Goal: Transaction & Acquisition: Book appointment/travel/reservation

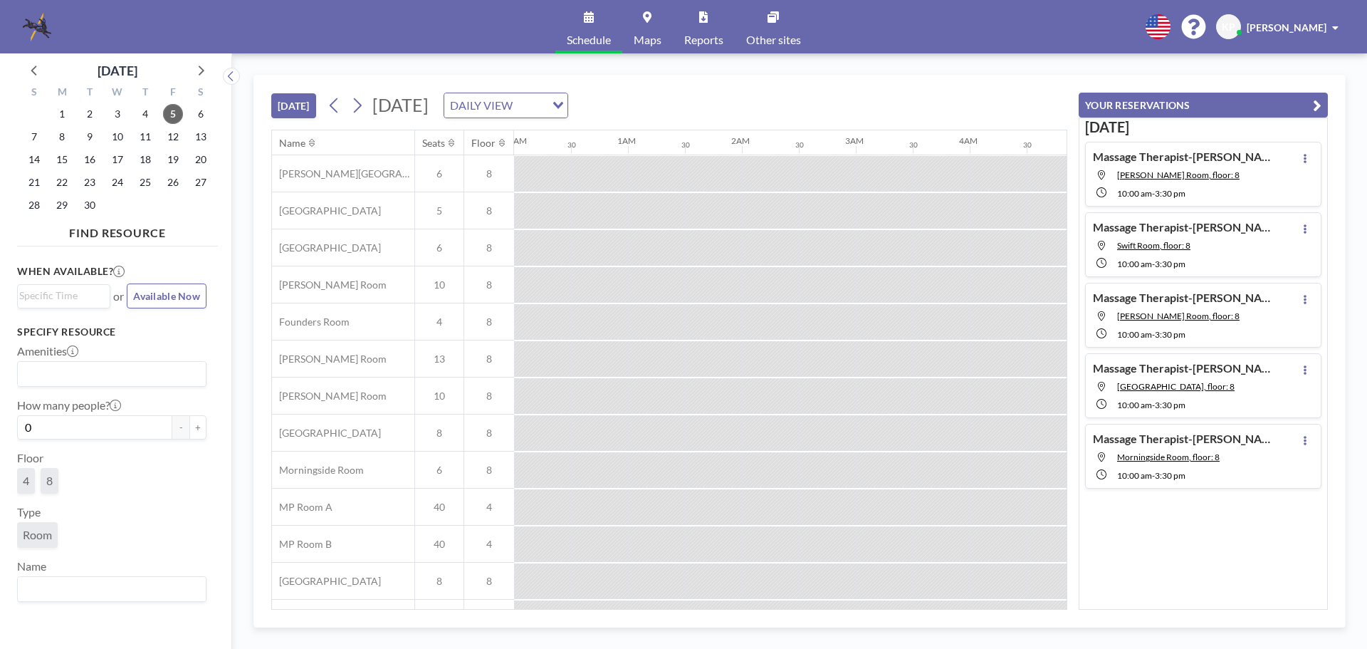
scroll to position [0, 1538]
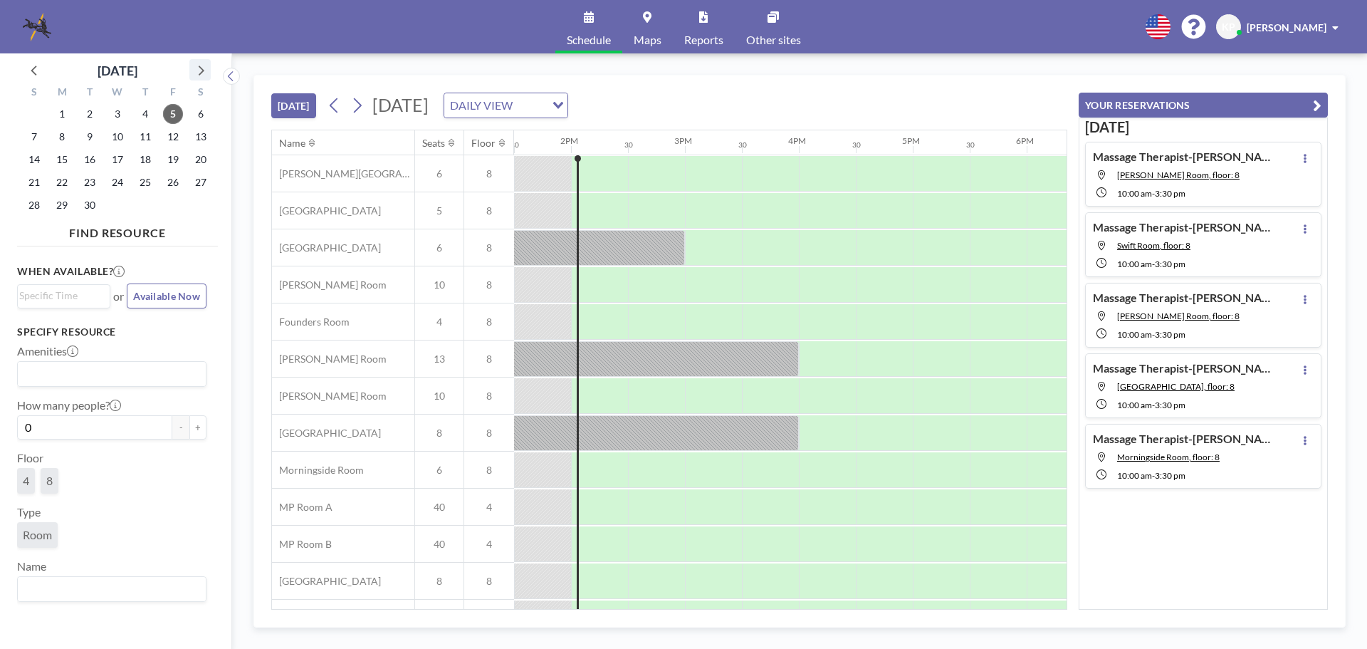
click at [194, 70] on icon at bounding box center [200, 70] width 19 height 19
click at [146, 138] on span "9" at bounding box center [145, 137] width 20 height 20
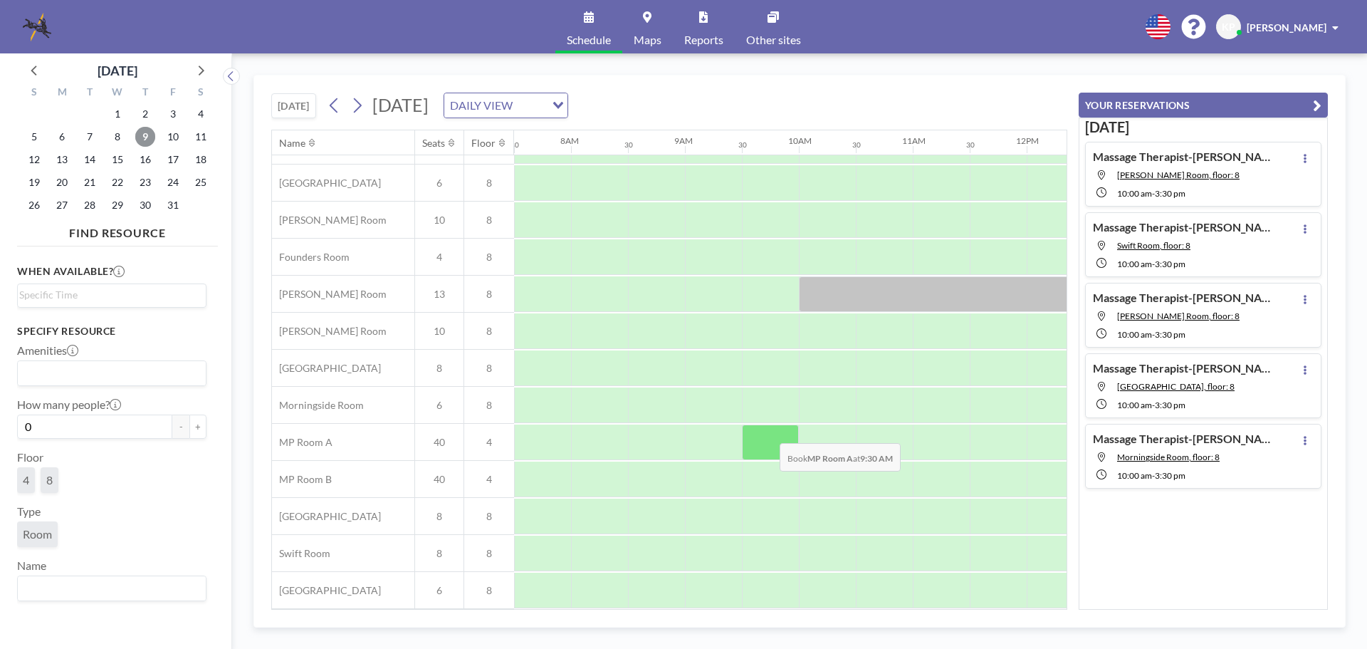
scroll to position [0, 855]
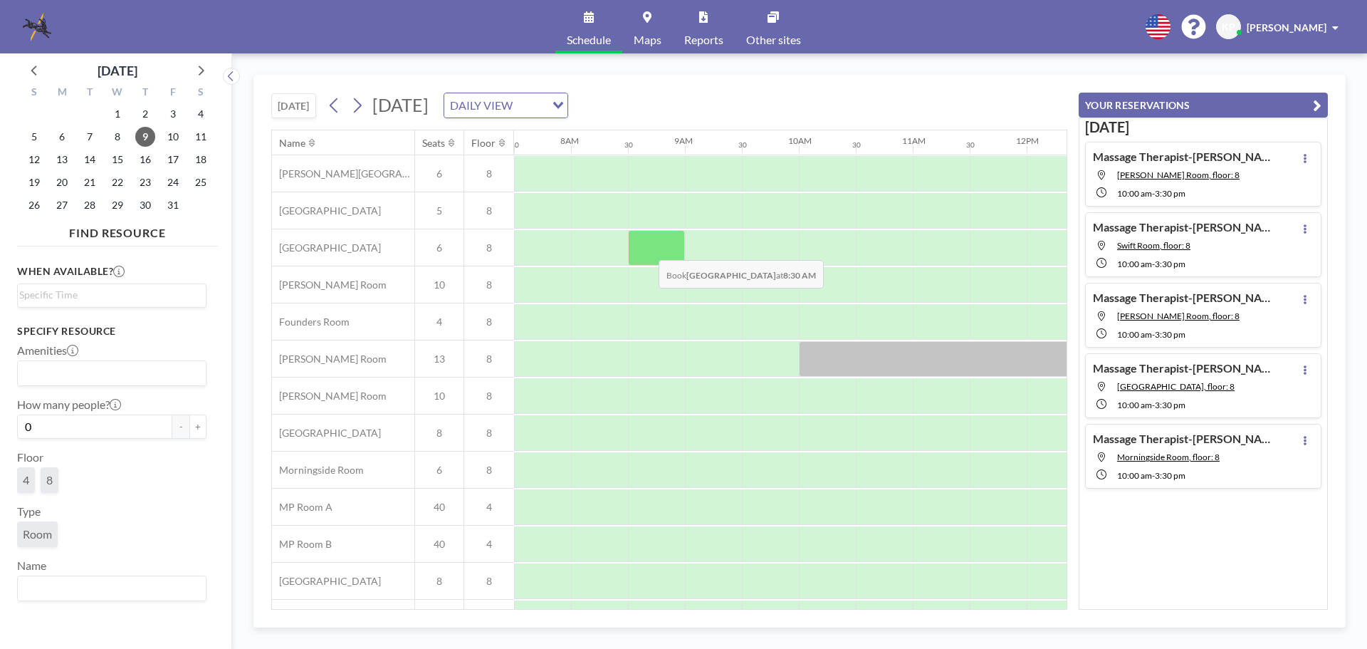
click at [647, 249] on div at bounding box center [656, 248] width 57 height 36
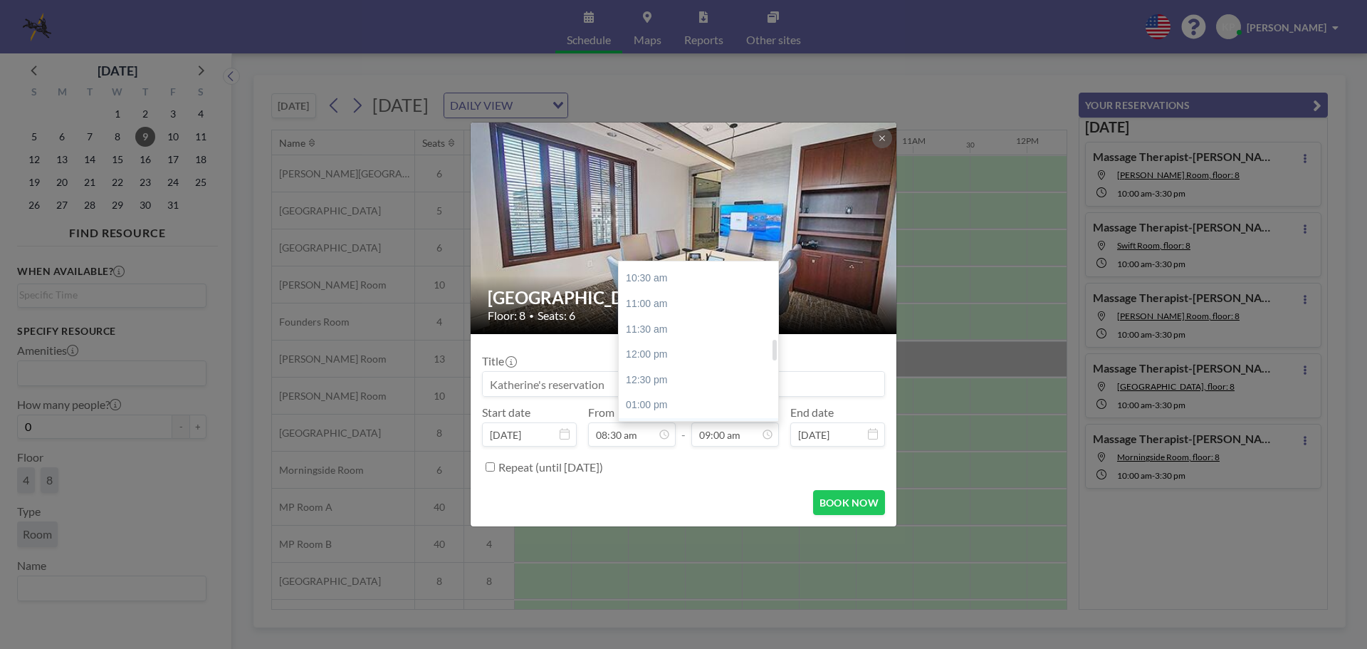
scroll to position [599, 0]
click at [692, 352] on div "01:30 pm" at bounding box center [702, 360] width 167 height 26
type input "01:30 pm"
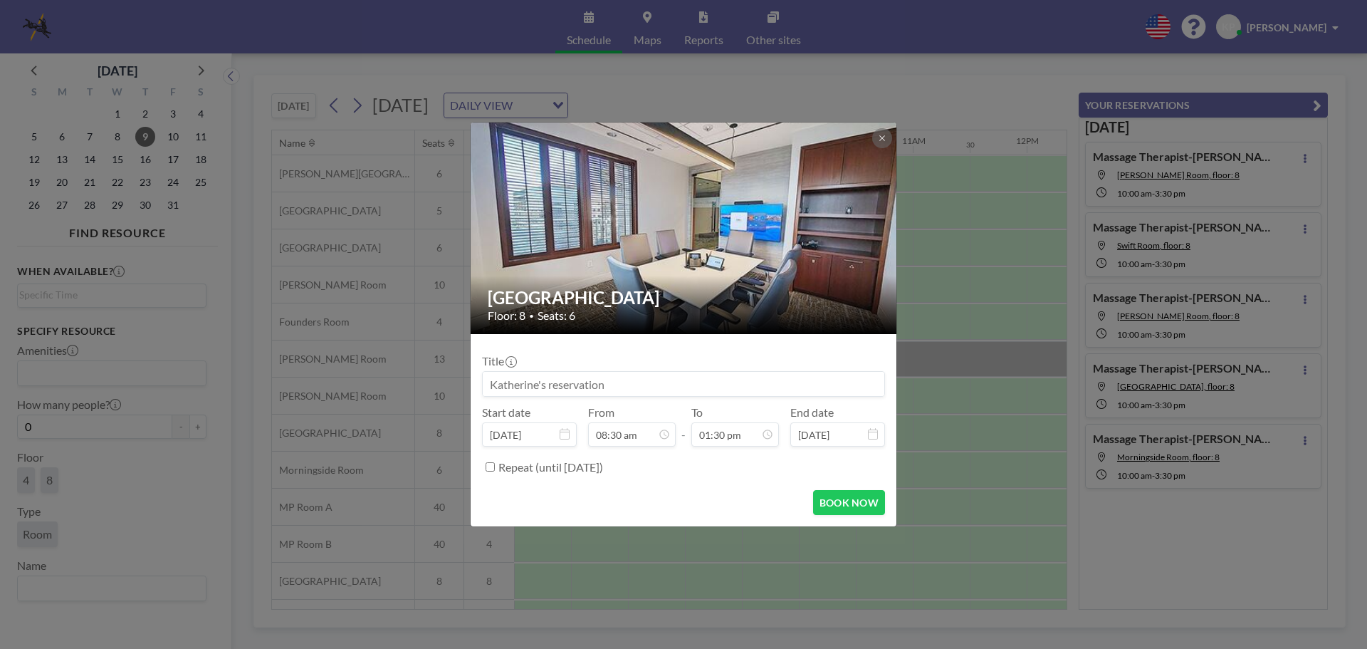
click at [658, 390] on input at bounding box center [684, 384] width 402 height 24
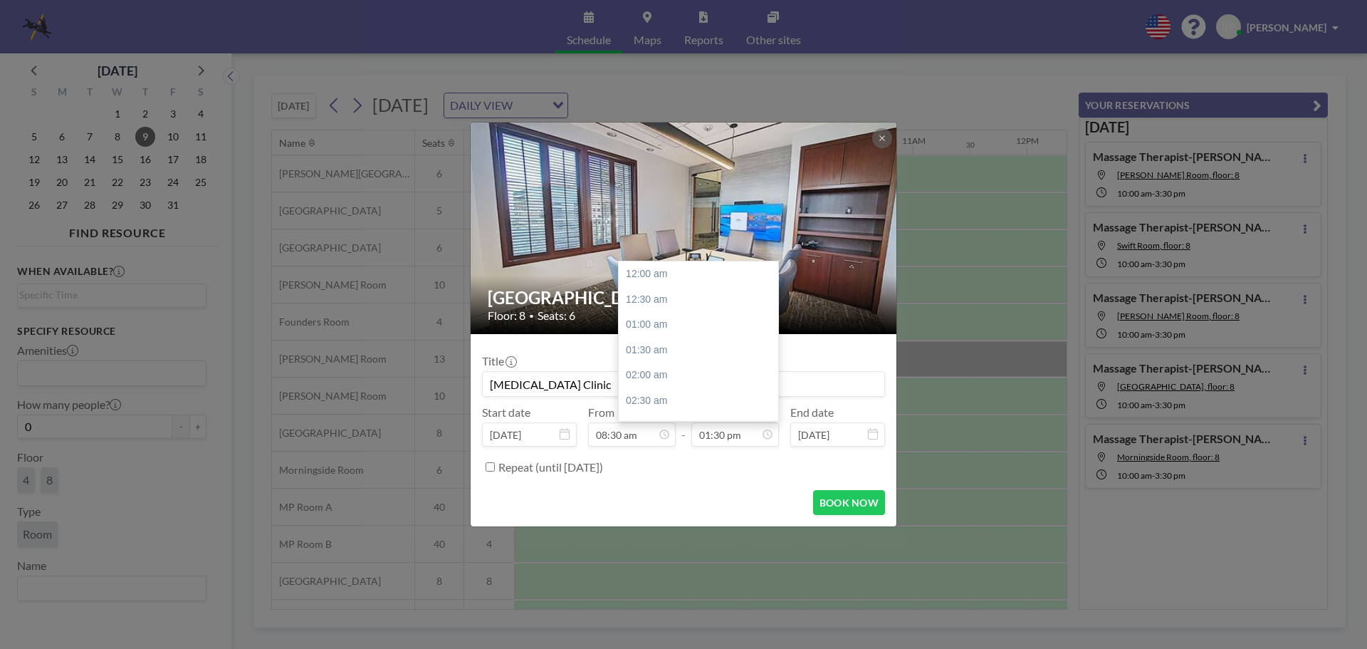
scroll to position [684, 0]
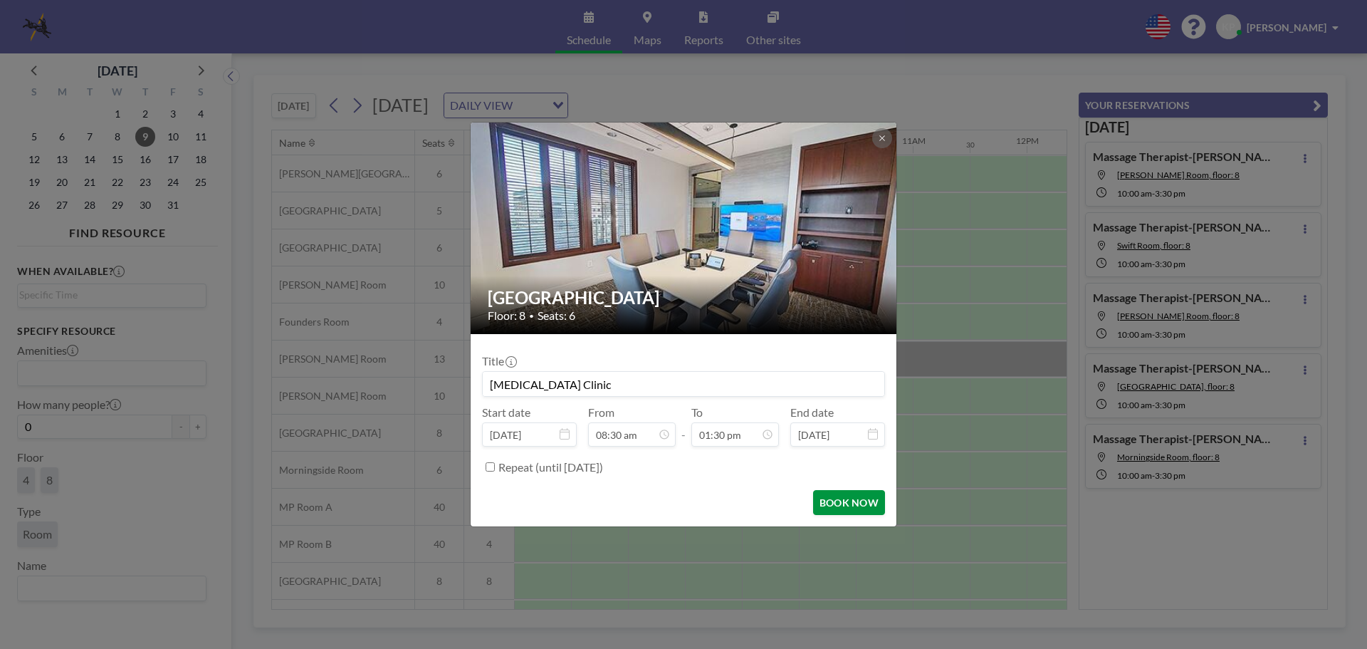
type input "[MEDICAL_DATA] Clinic"
click at [845, 503] on button "BOOK NOW" at bounding box center [849, 502] width 72 height 25
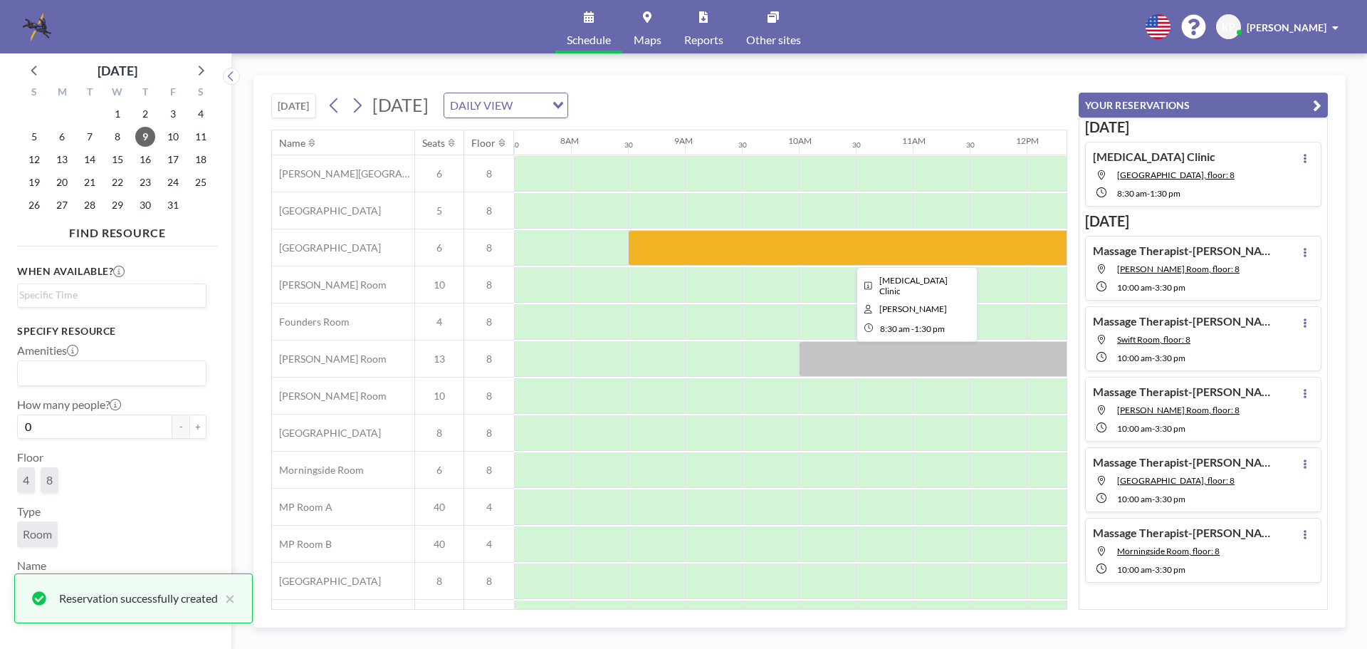
drag, startPoint x: 758, startPoint y: 244, endPoint x: 716, endPoint y: 244, distance: 42.0
click at [716, 244] on div at bounding box center [913, 248] width 570 height 36
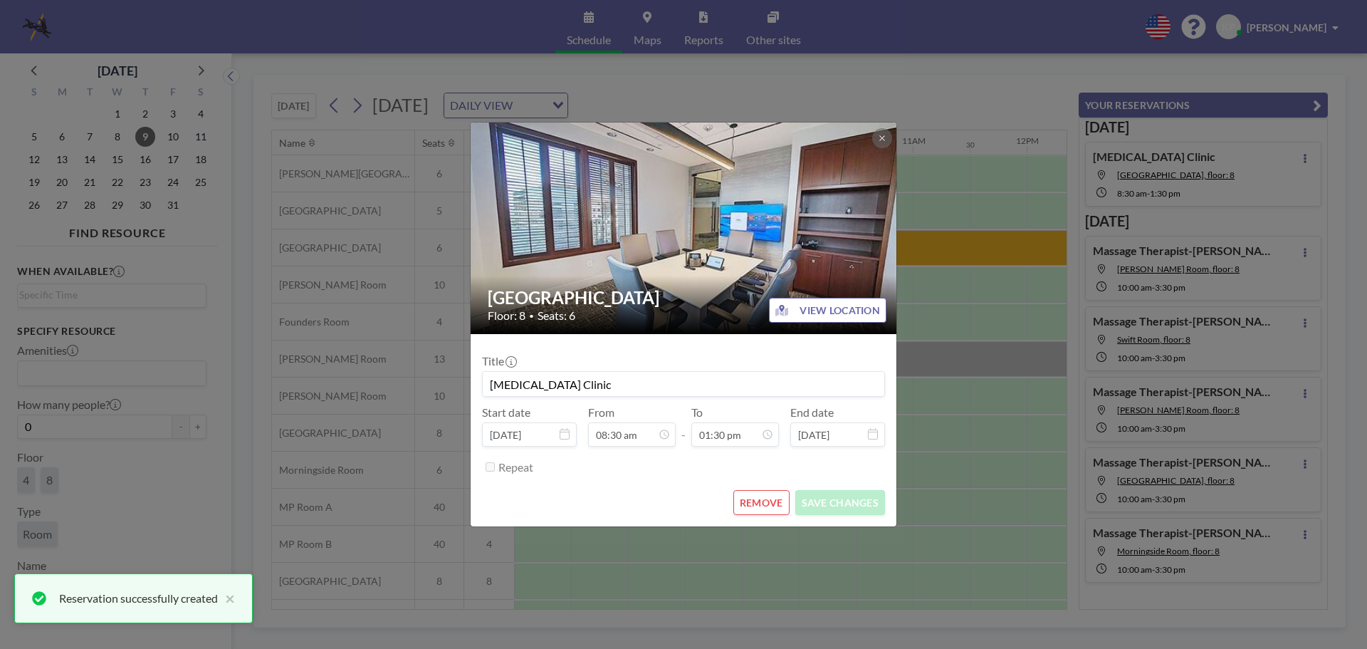
click at [716, 244] on img at bounding box center [684, 228] width 427 height 321
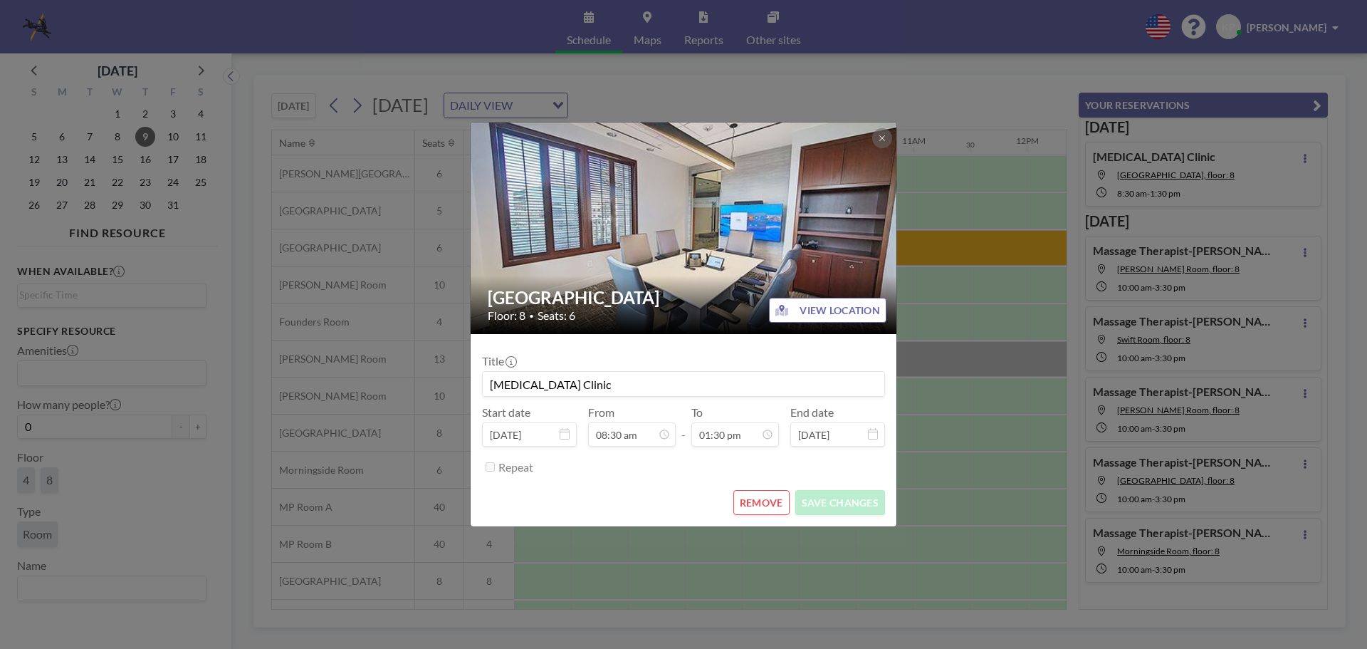
drag, startPoint x: 585, startPoint y: 381, endPoint x: 371, endPoint y: 383, distance: 214.4
click at [371, 383] on div "Buckhead Room Floor: 8 • Seats: 6 VIEW LOCATION Title [MEDICAL_DATA] Clinic Sta…" at bounding box center [683, 324] width 1367 height 649
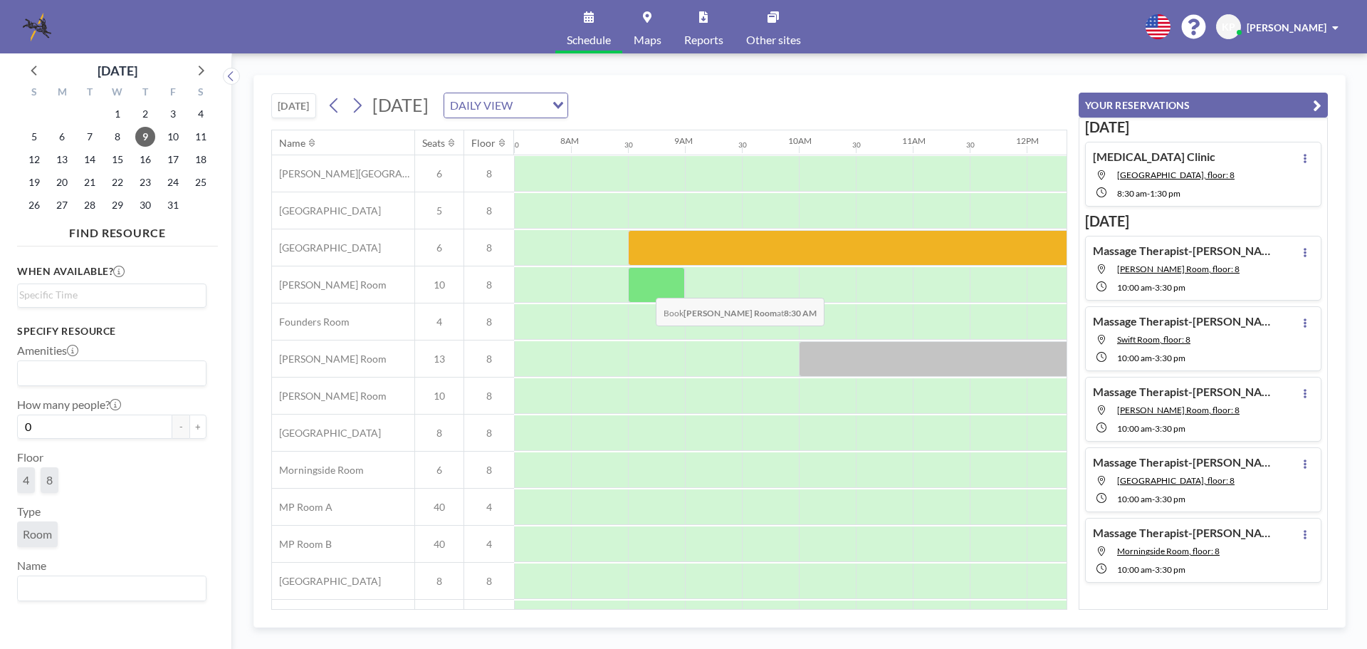
click at [645, 287] on div at bounding box center [656, 285] width 57 height 36
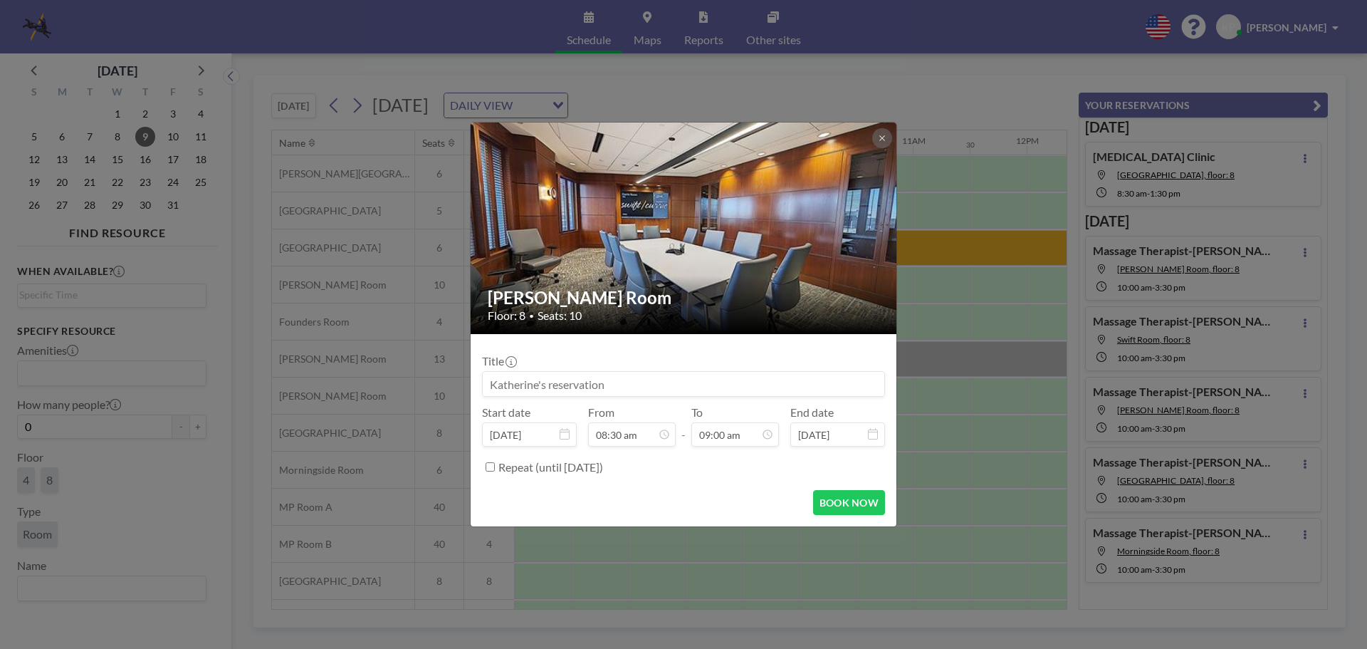
click at [595, 384] on input at bounding box center [684, 384] width 402 height 24
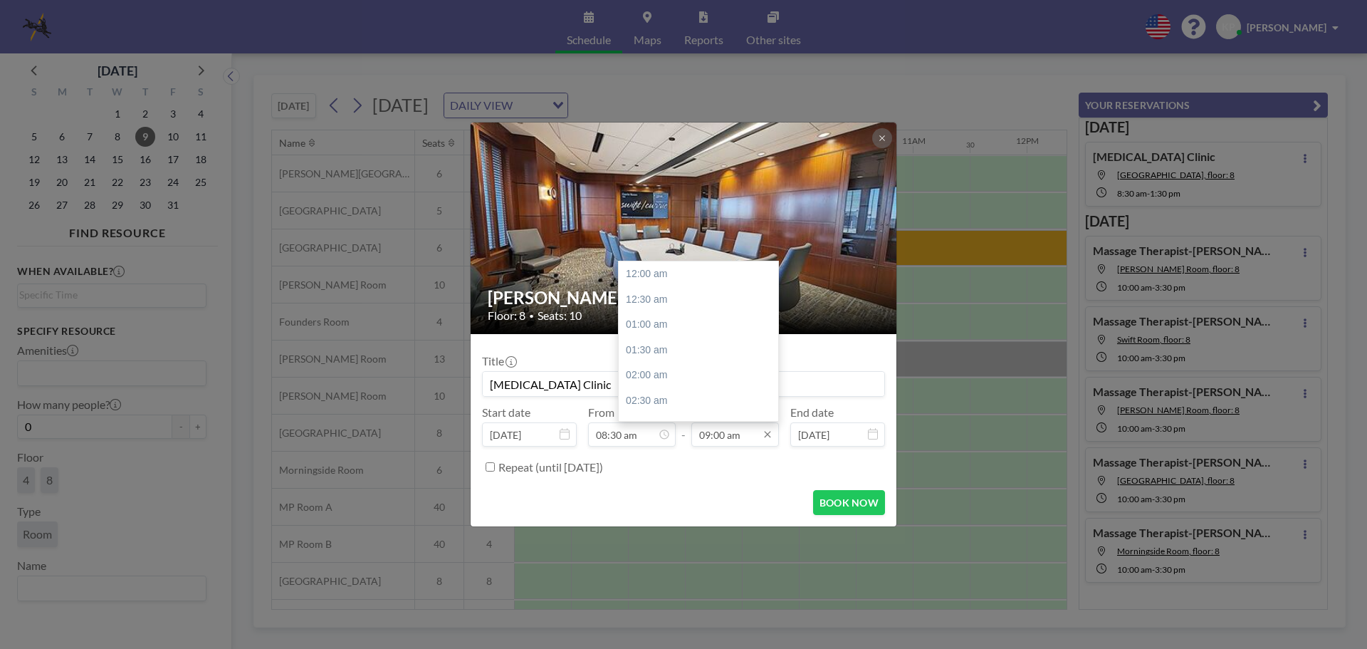
scroll to position [457, 0]
type input "[MEDICAL_DATA] Clinic"
click at [732, 434] on input "09:00 am" at bounding box center [736, 434] width 88 height 24
click at [766, 435] on icon at bounding box center [767, 434] width 11 height 11
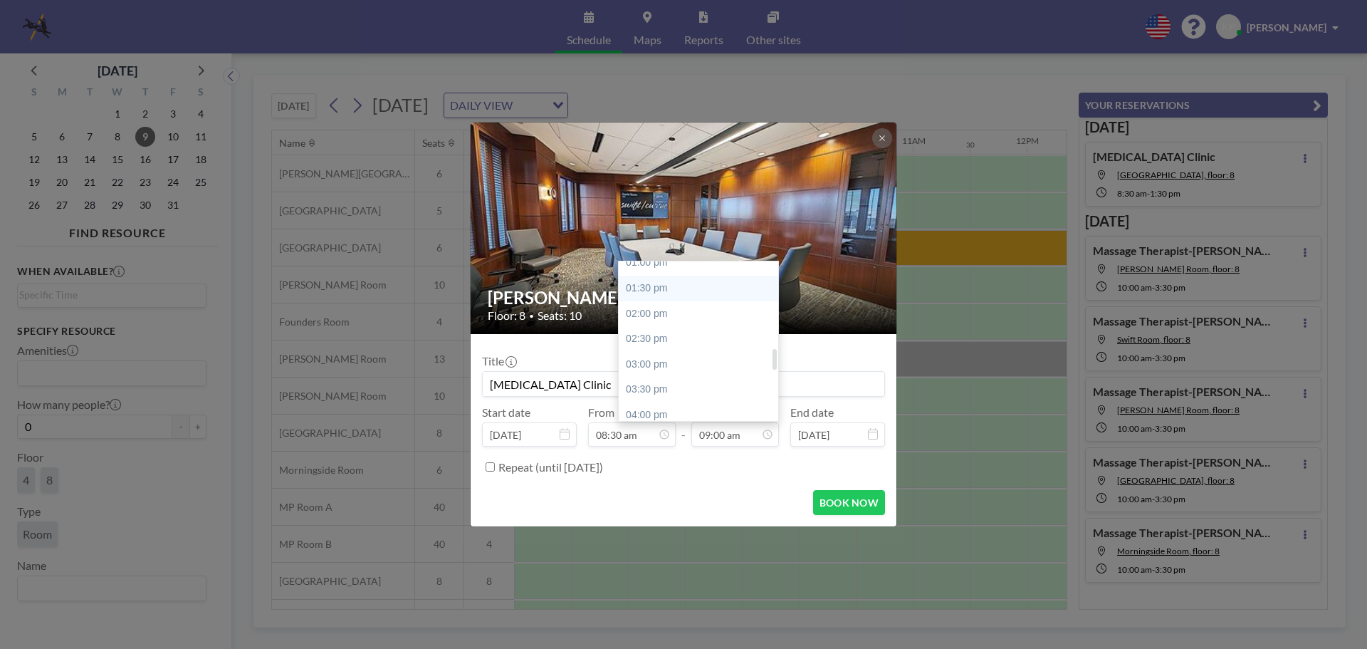
click at [697, 298] on div "01:30 pm" at bounding box center [702, 289] width 167 height 26
type input "01:30 pm"
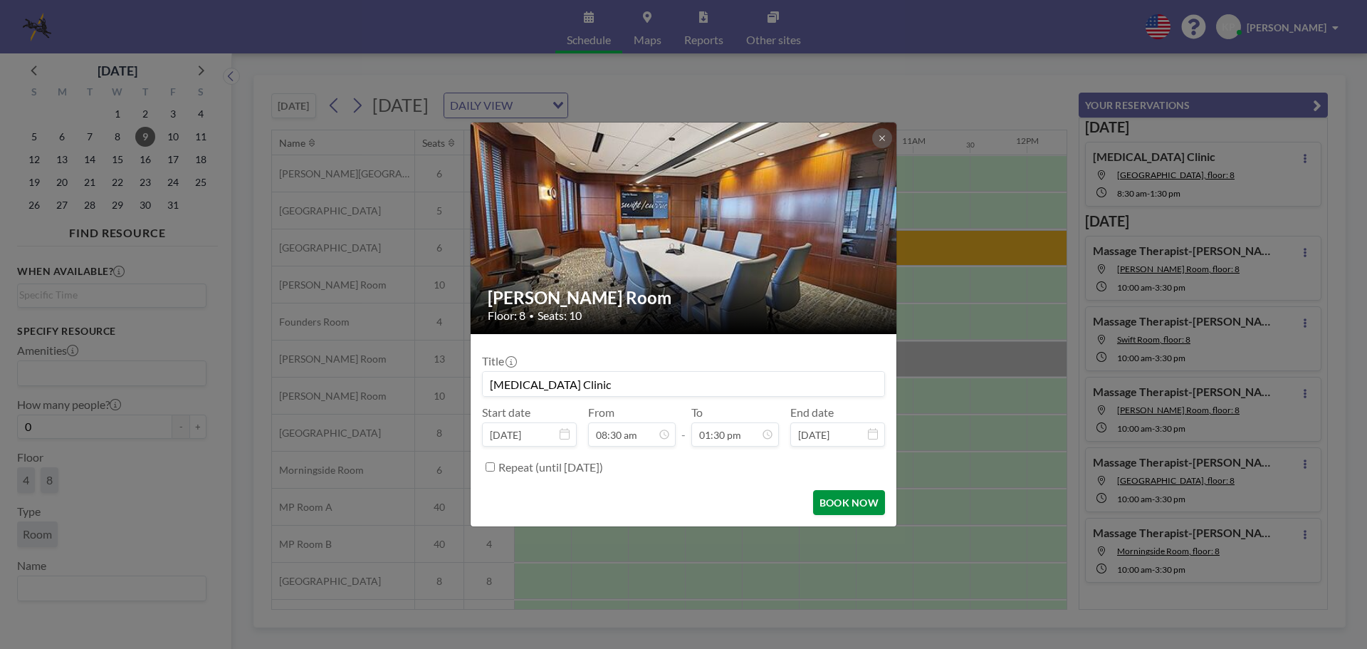
scroll to position [431, 0]
click at [857, 507] on button "BOOK NOW" at bounding box center [849, 502] width 72 height 25
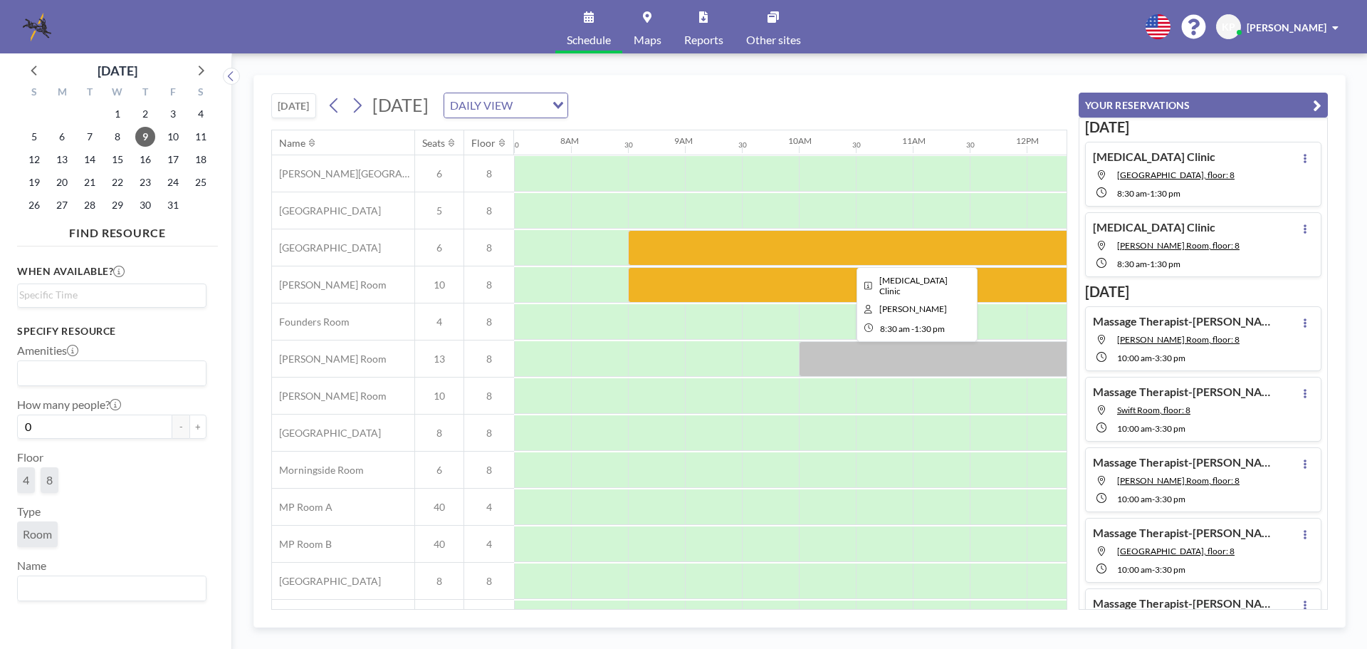
click at [877, 252] on div at bounding box center [913, 248] width 570 height 36
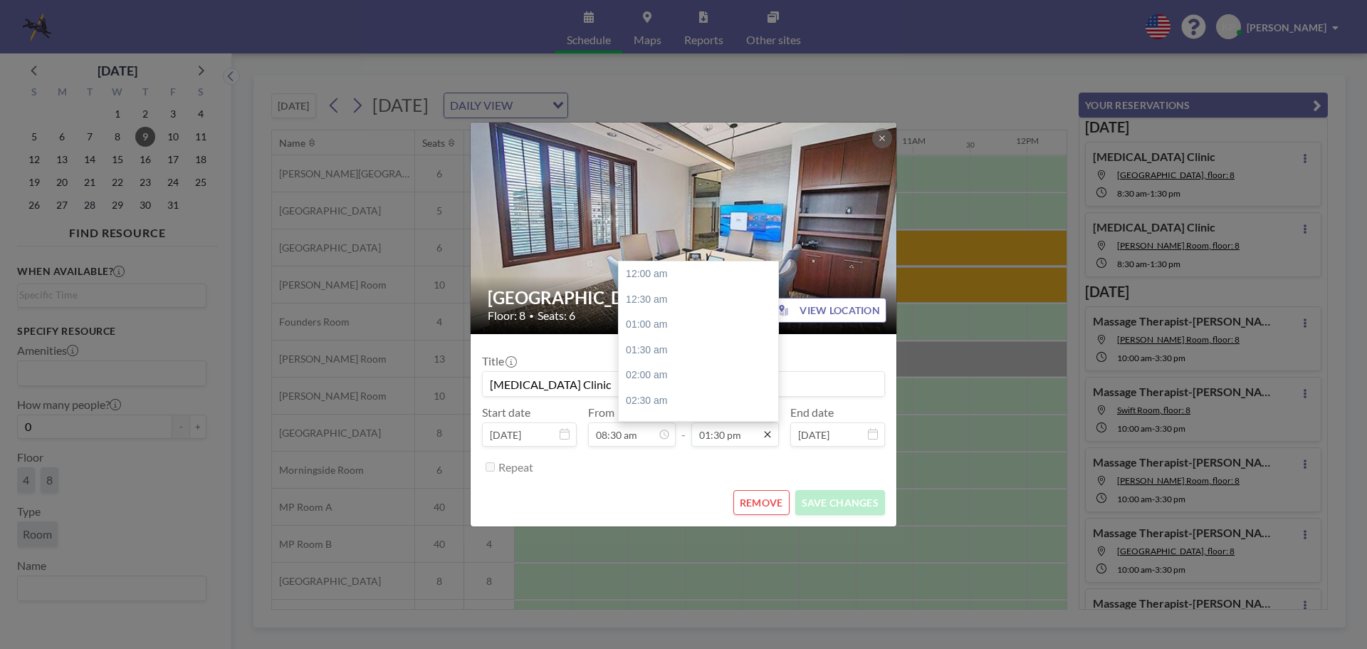
scroll to position [684, 0]
click at [749, 434] on input "01:30 pm" at bounding box center [736, 434] width 88 height 24
click at [661, 370] on div "03:30 pm" at bounding box center [702, 376] width 167 height 26
type input "03:30 pm"
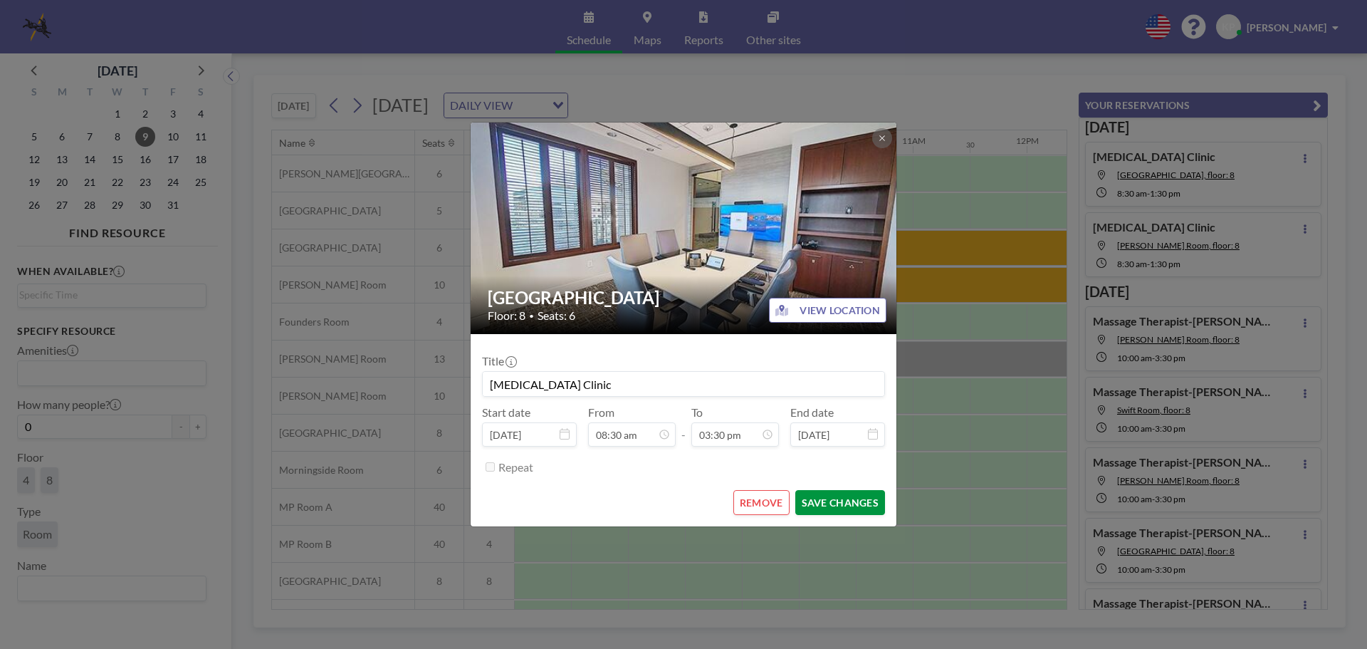
scroll to position [786, 0]
click at [838, 499] on button "SAVE CHANGES" at bounding box center [841, 502] width 90 height 25
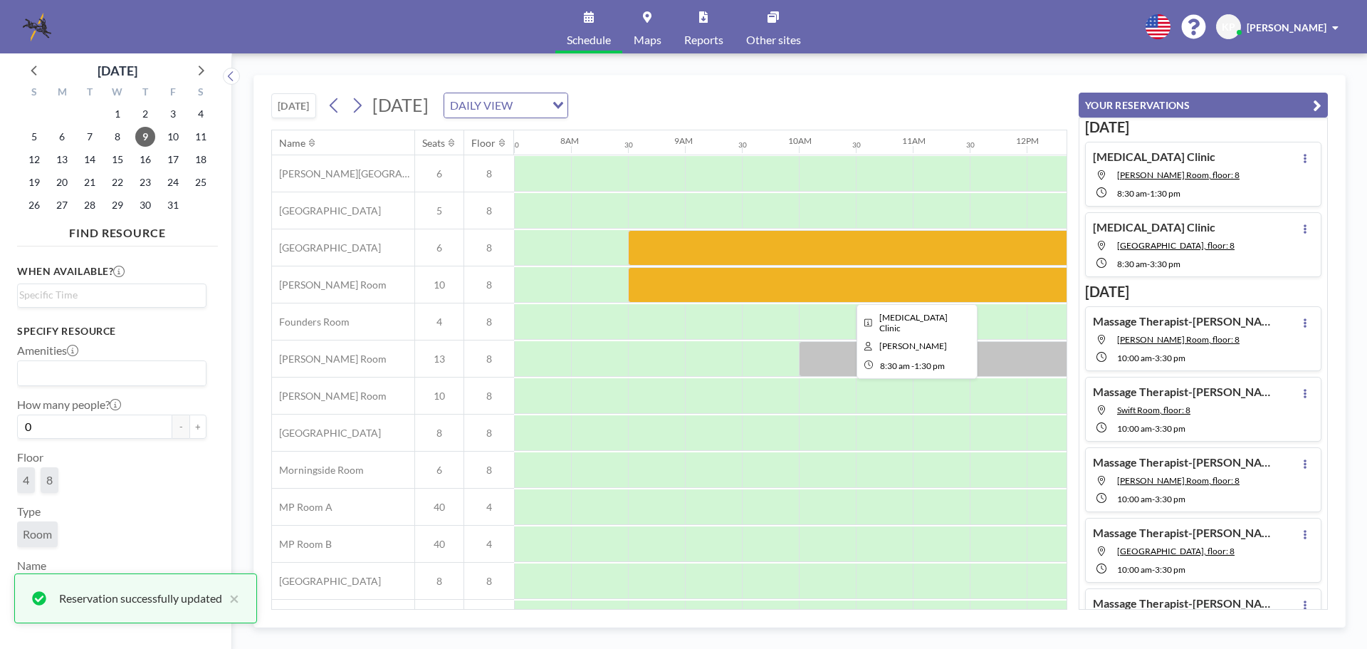
click at [763, 275] on div at bounding box center [913, 285] width 570 height 36
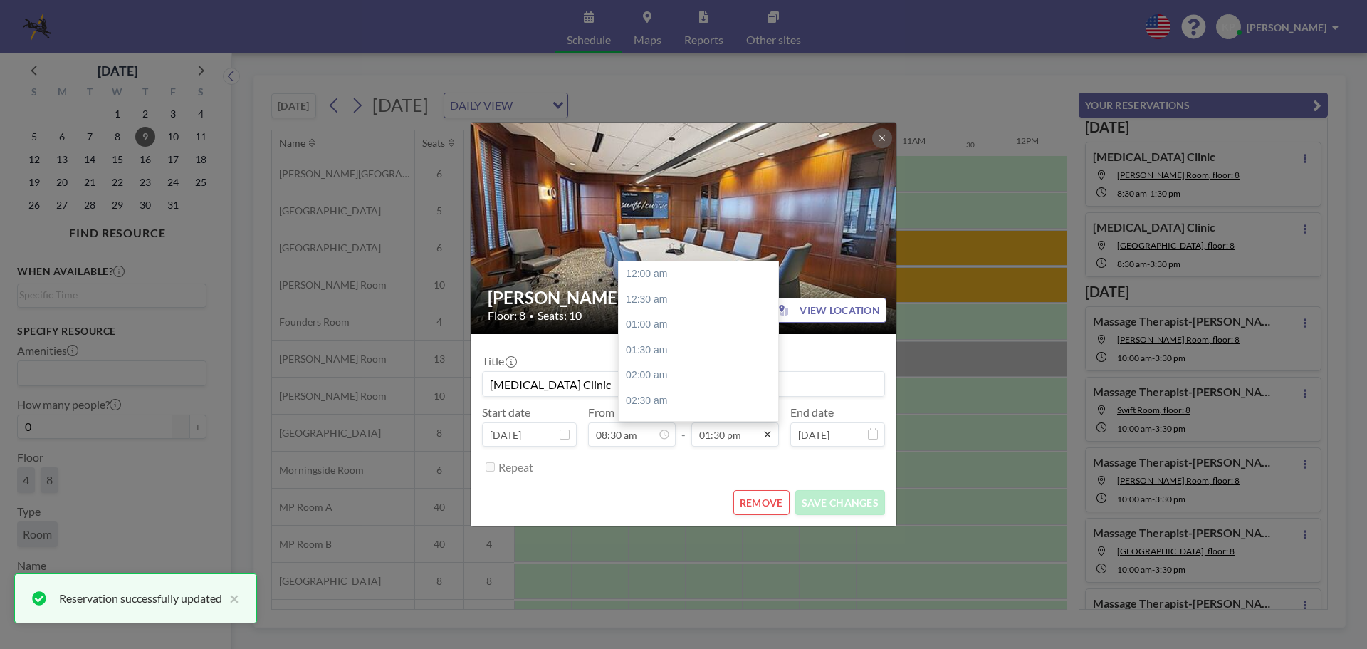
scroll to position [684, 0]
click at [755, 433] on input "01:30 pm" at bounding box center [736, 434] width 88 height 24
click at [655, 375] on div "03:30 pm" at bounding box center [702, 376] width 167 height 26
type input "03:30 pm"
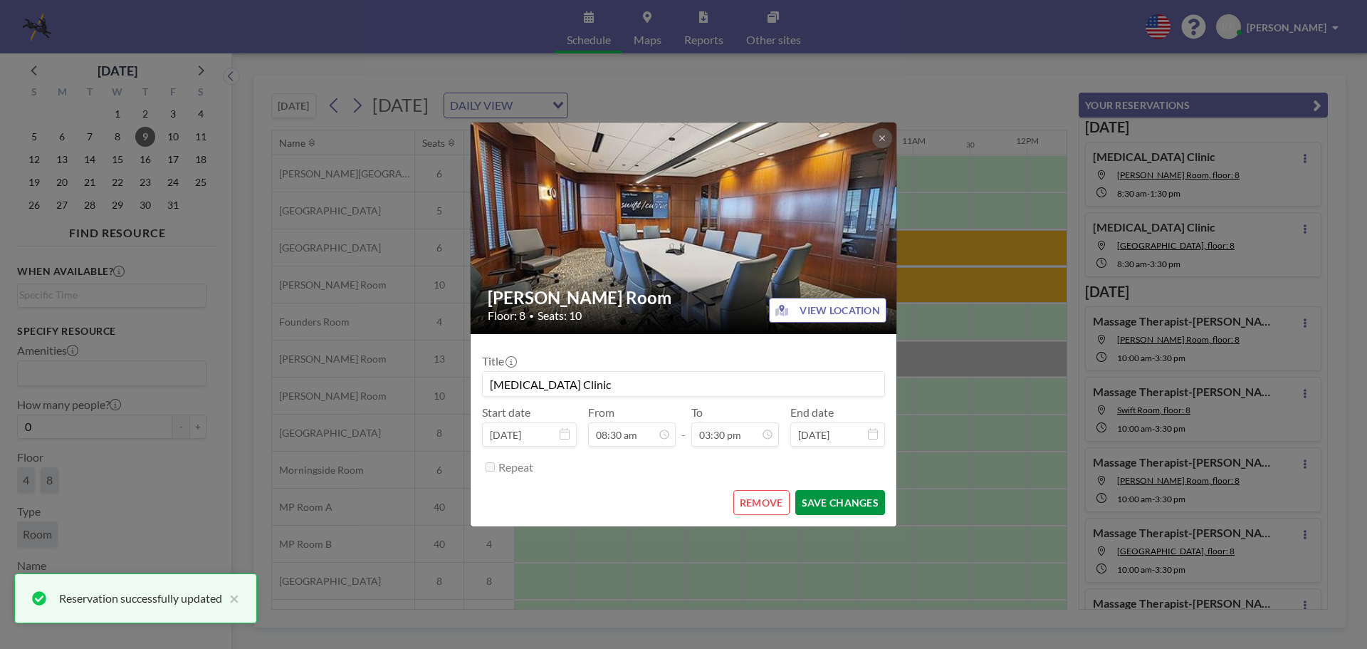
click at [853, 506] on button "SAVE CHANGES" at bounding box center [841, 502] width 90 height 25
